Goal: Information Seeking & Learning: Learn about a topic

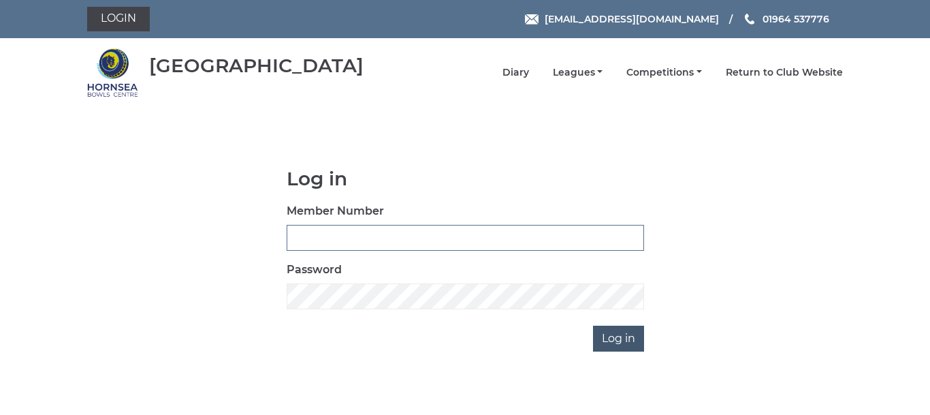
type input "0086"
click at [617, 336] on input "Log in" at bounding box center [618, 338] width 51 height 26
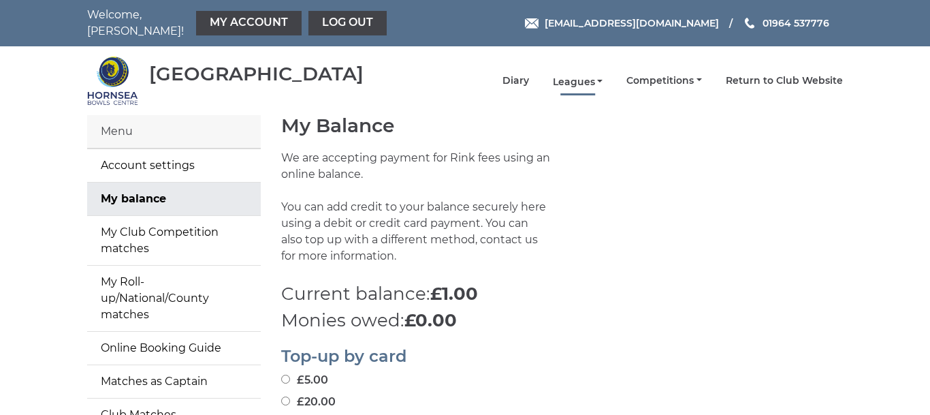
click at [575, 76] on link "Leagues" at bounding box center [578, 82] width 50 height 13
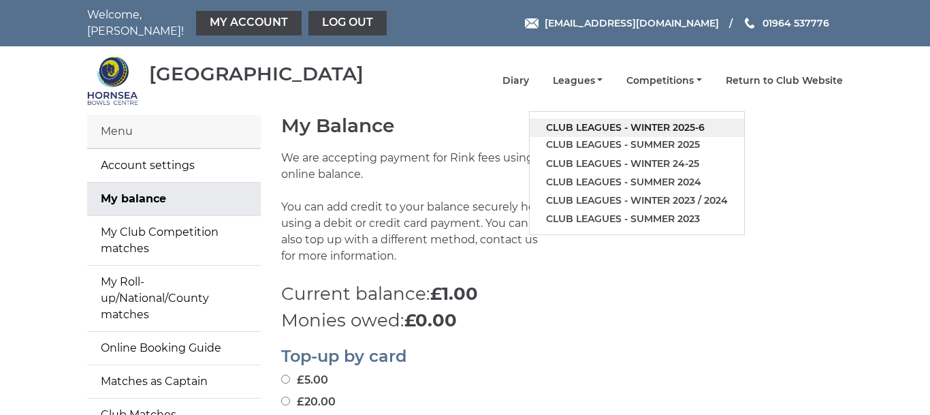
click at [597, 121] on link "Club leagues - Winter 2025-6" at bounding box center [637, 127] width 214 height 18
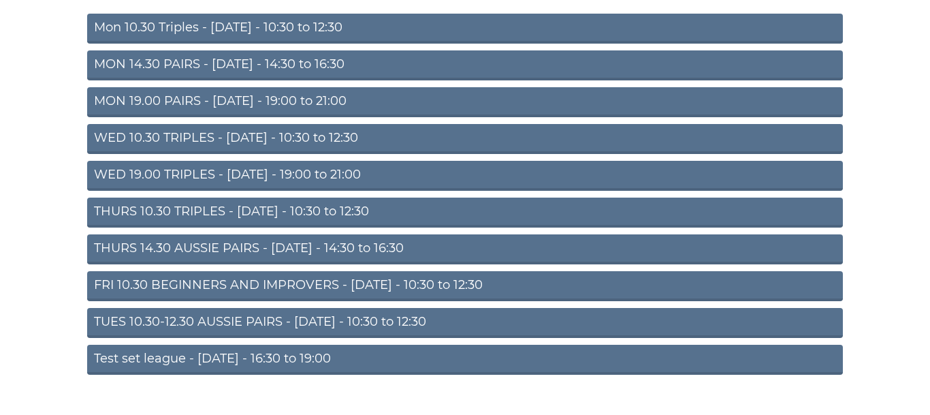
scroll to position [187, 0]
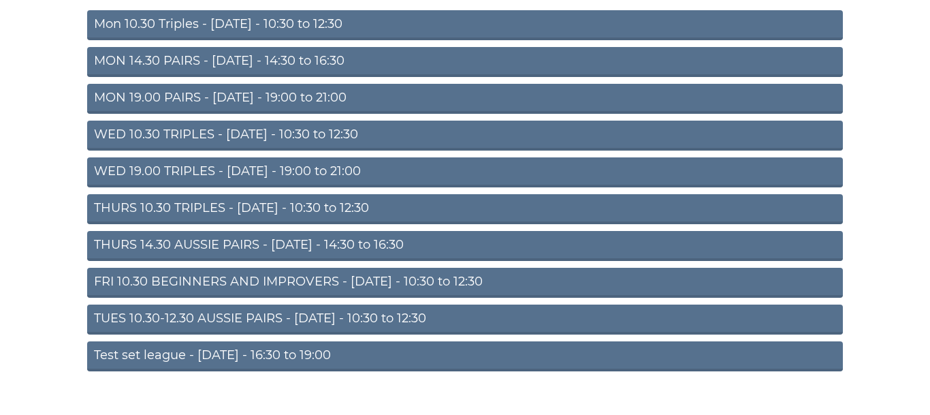
click at [394, 311] on link "TUES 10.30-12.30 AUSSIE PAIRS - [DATE] - 10:30 to 12:30" at bounding box center [465, 319] width 756 height 30
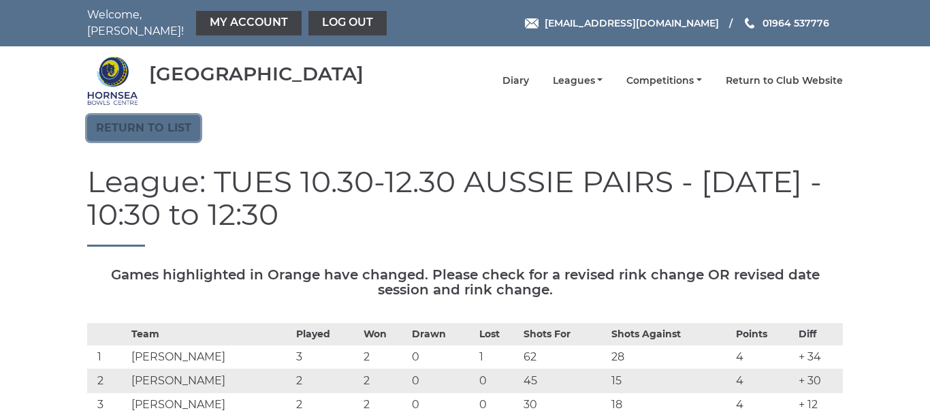
click at [159, 118] on link "Return to list" at bounding box center [143, 128] width 113 height 26
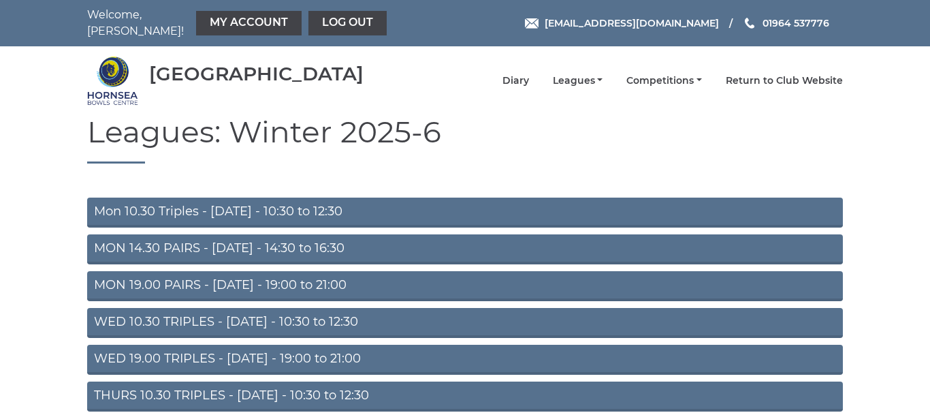
click at [324, 272] on link "MON 19.00 PAIRS - [DATE] - 19:00 to 21:00" at bounding box center [465, 286] width 756 height 30
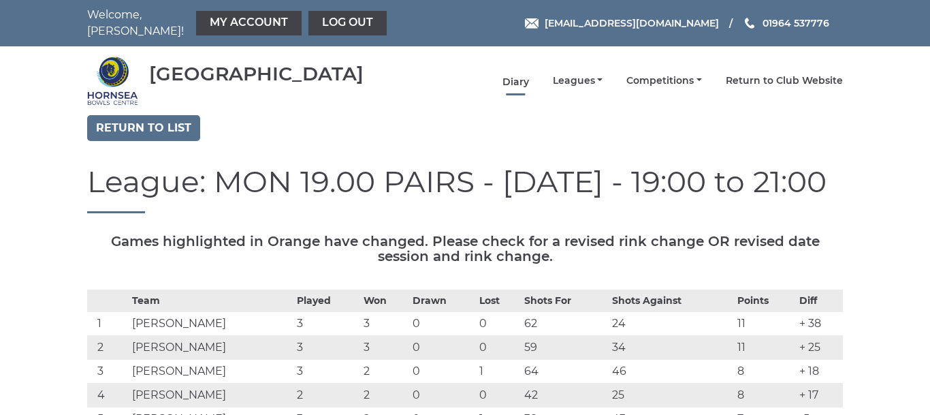
click at [520, 76] on link "Diary" at bounding box center [515, 82] width 27 height 13
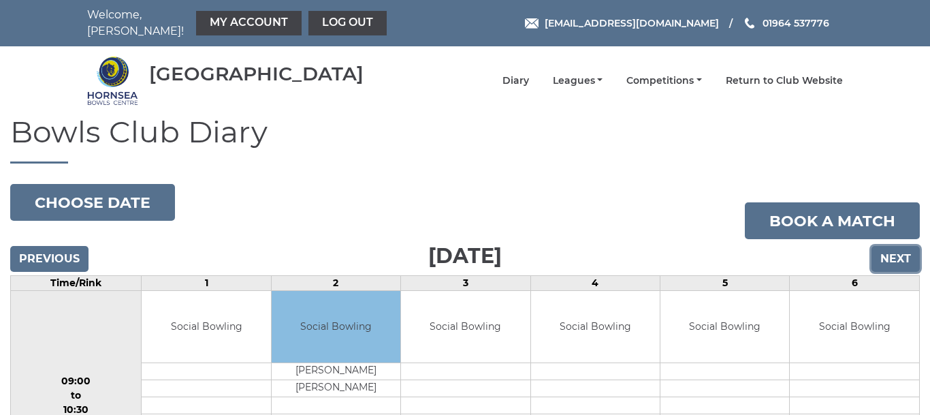
click at [895, 246] on input "Next" at bounding box center [895, 259] width 48 height 26
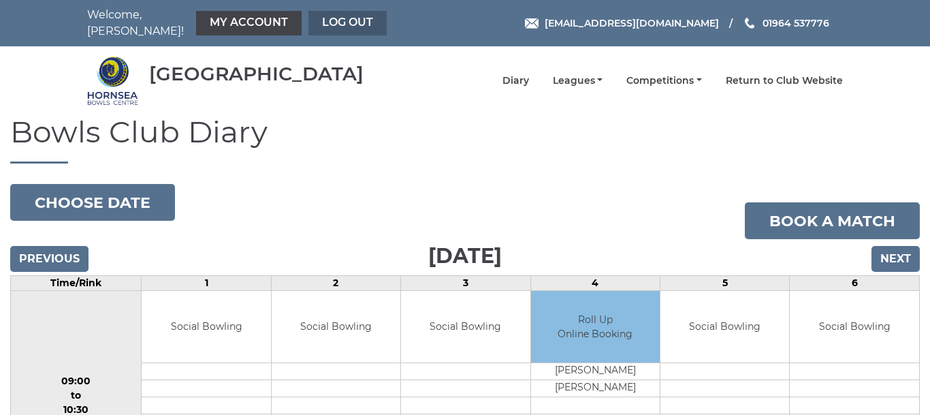
click at [333, 12] on link "Log out" at bounding box center [347, 23] width 78 height 25
